Goal: Information Seeking & Learning: Learn about a topic

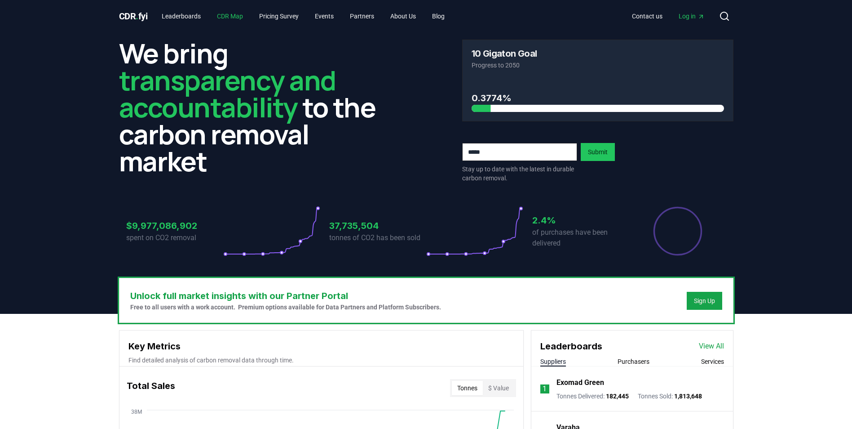
click at [240, 17] on link "CDR Map" at bounding box center [230, 16] width 40 height 16
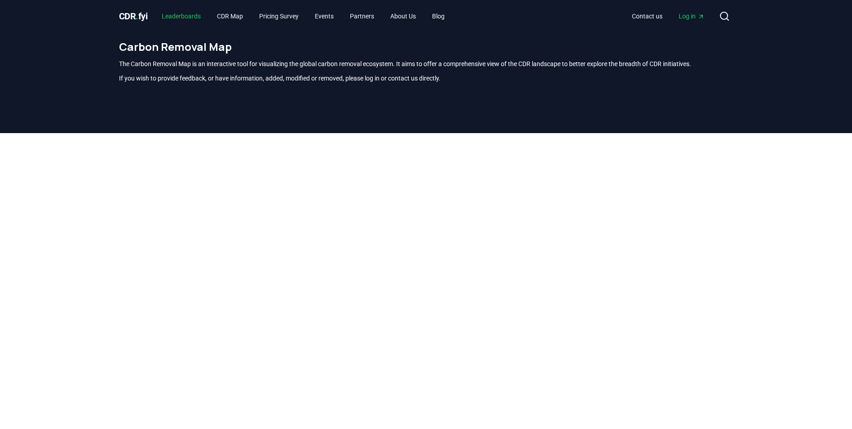
click at [173, 13] on link "Leaderboards" at bounding box center [181, 16] width 53 height 16
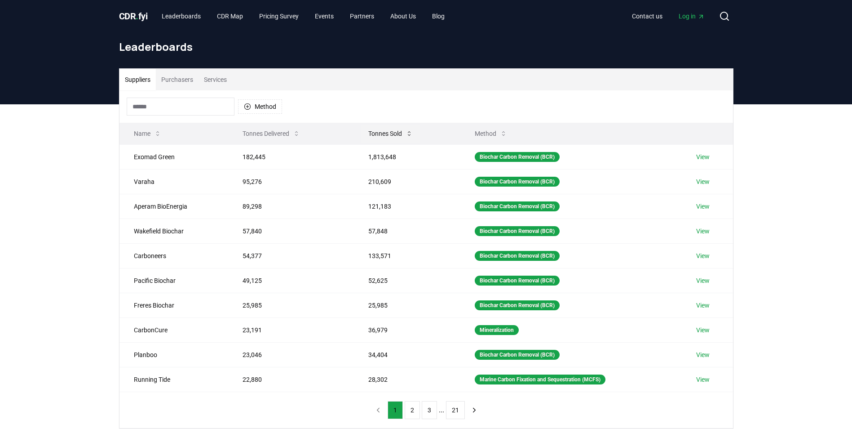
click at [397, 140] on button "Tonnes Sold" at bounding box center [390, 133] width 59 height 18
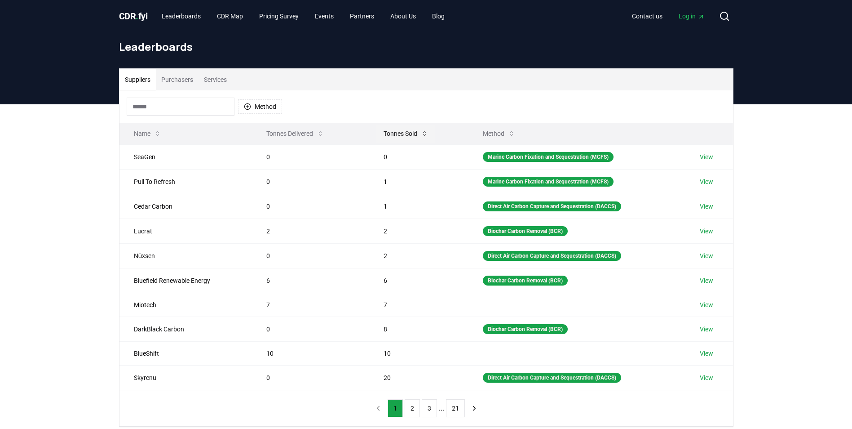
click at [406, 134] on button "Tonnes Sold" at bounding box center [406, 133] width 59 height 18
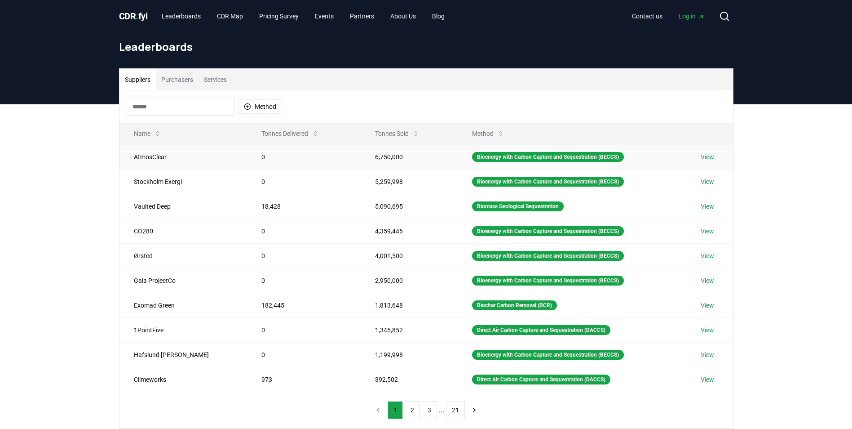
click at [150, 158] on td "AtmosClear" at bounding box center [184, 156] width 128 height 25
drag, startPoint x: 150, startPoint y: 158, endPoint x: 227, endPoint y: 156, distance: 77.3
click at [247, 156] on td "0" at bounding box center [304, 156] width 114 height 25
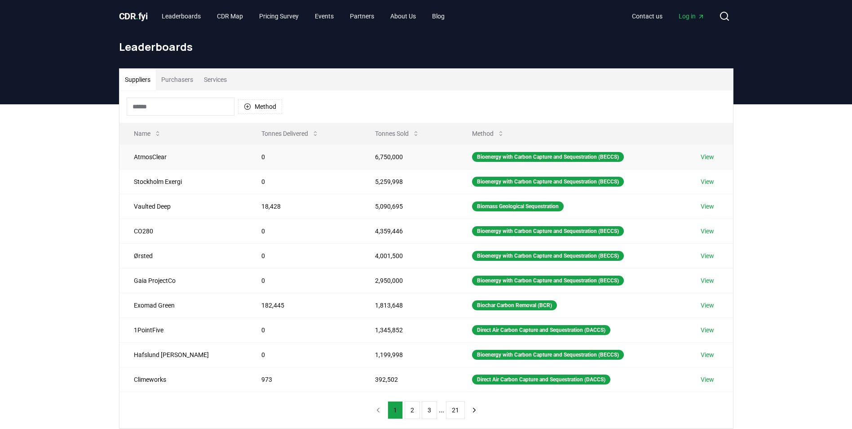
click at [133, 161] on td "AtmosClear" at bounding box center [184, 156] width 128 height 25
drag, startPoint x: 133, startPoint y: 161, endPoint x: 318, endPoint y: 157, distance: 184.3
click at [318, 157] on td "0" at bounding box center [304, 156] width 114 height 25
click at [703, 156] on link "View" at bounding box center [707, 156] width 13 height 9
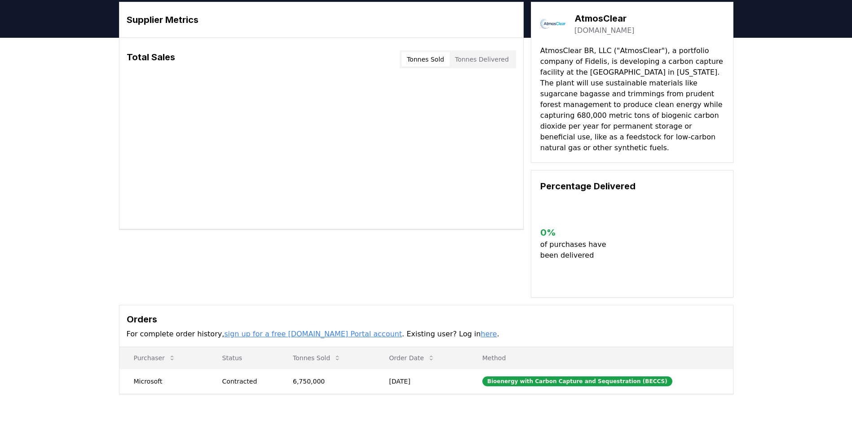
scroll to position [45, 0]
